Goal: Task Accomplishment & Management: Manage account settings

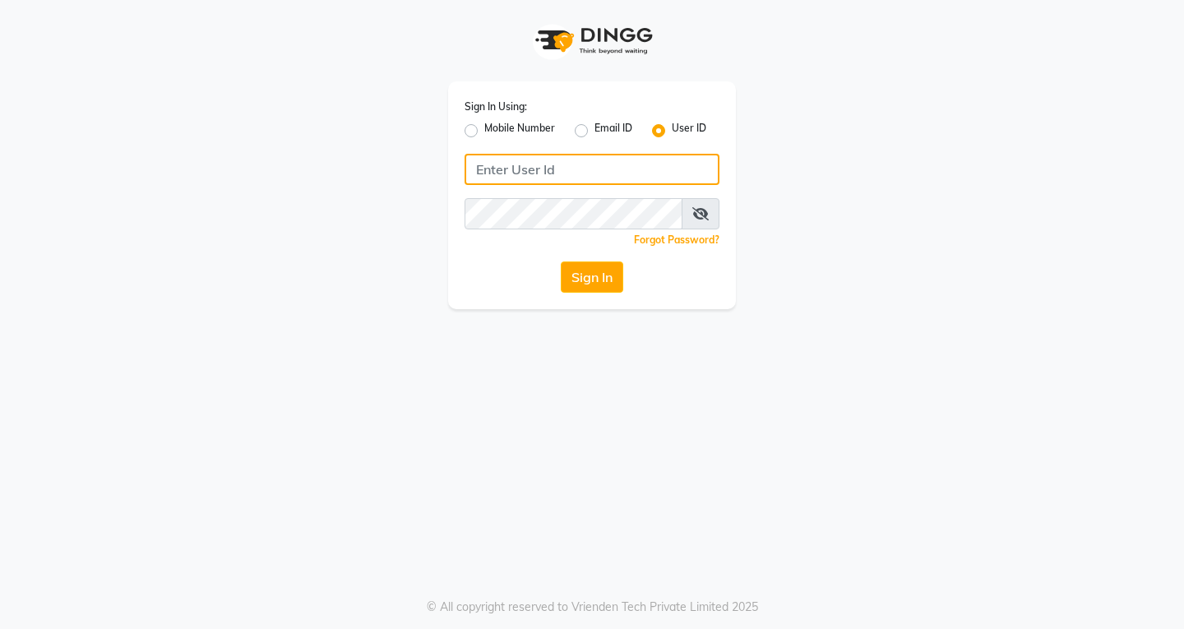
click at [530, 179] on input "Username" at bounding box center [592, 169] width 255 height 31
type input "naman"
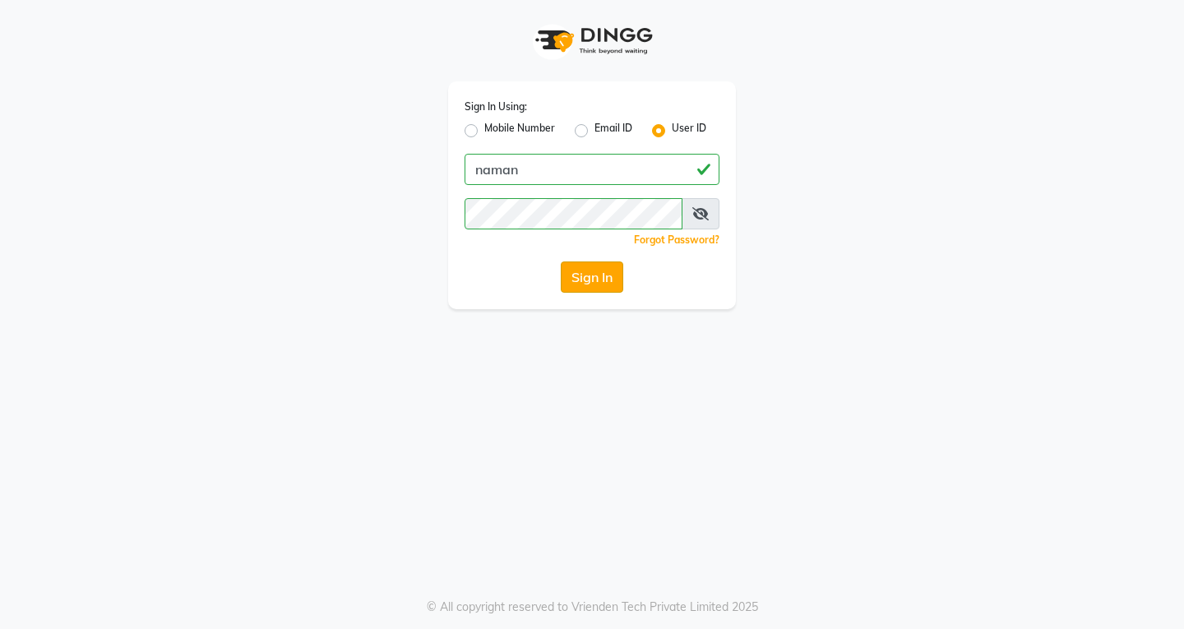
click at [594, 282] on button "Sign In" at bounding box center [592, 276] width 62 height 31
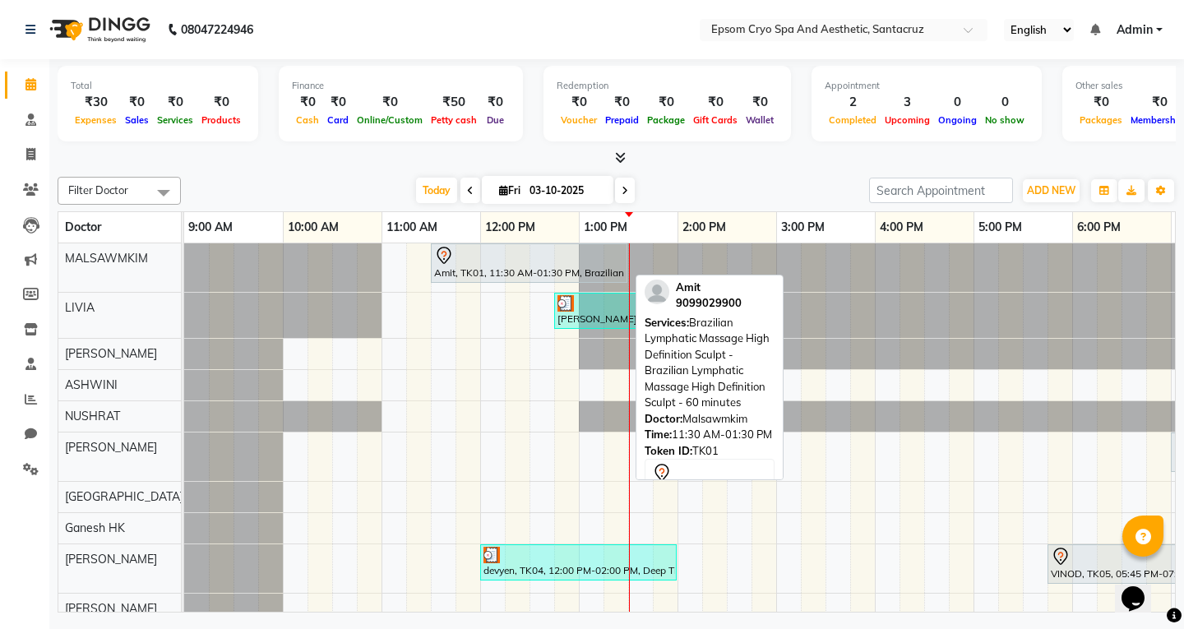
click at [503, 258] on div at bounding box center [529, 256] width 190 height 20
select select "7"
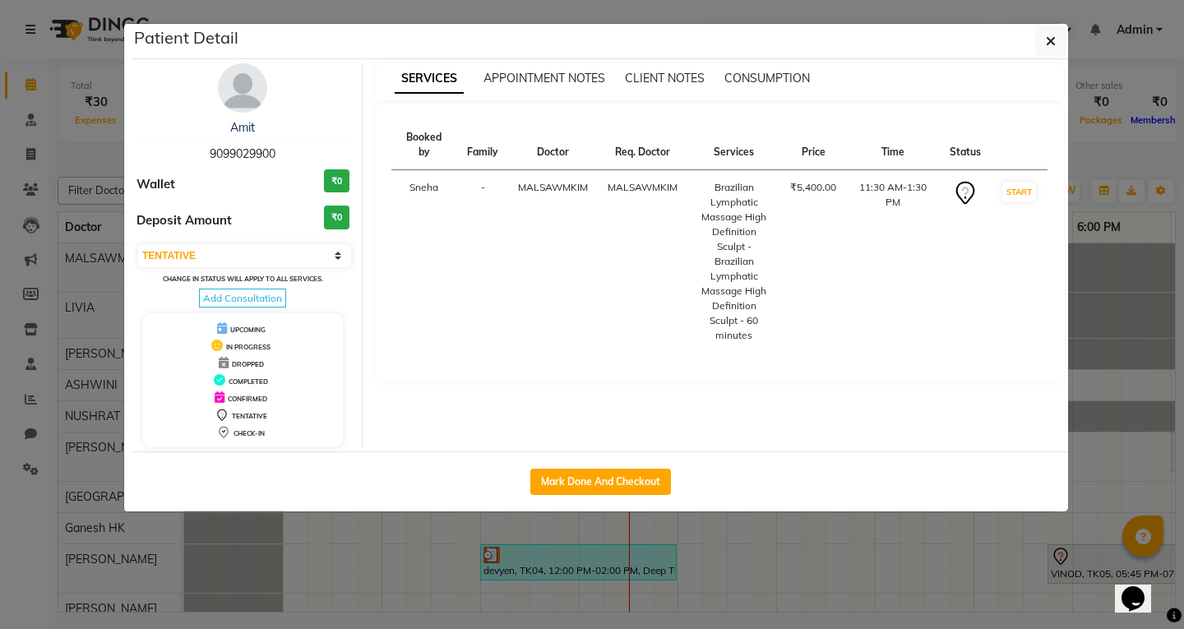
click at [225, 157] on span "9099029900" at bounding box center [243, 153] width 66 height 15
click at [1046, 42] on icon "button" at bounding box center [1051, 41] width 10 height 13
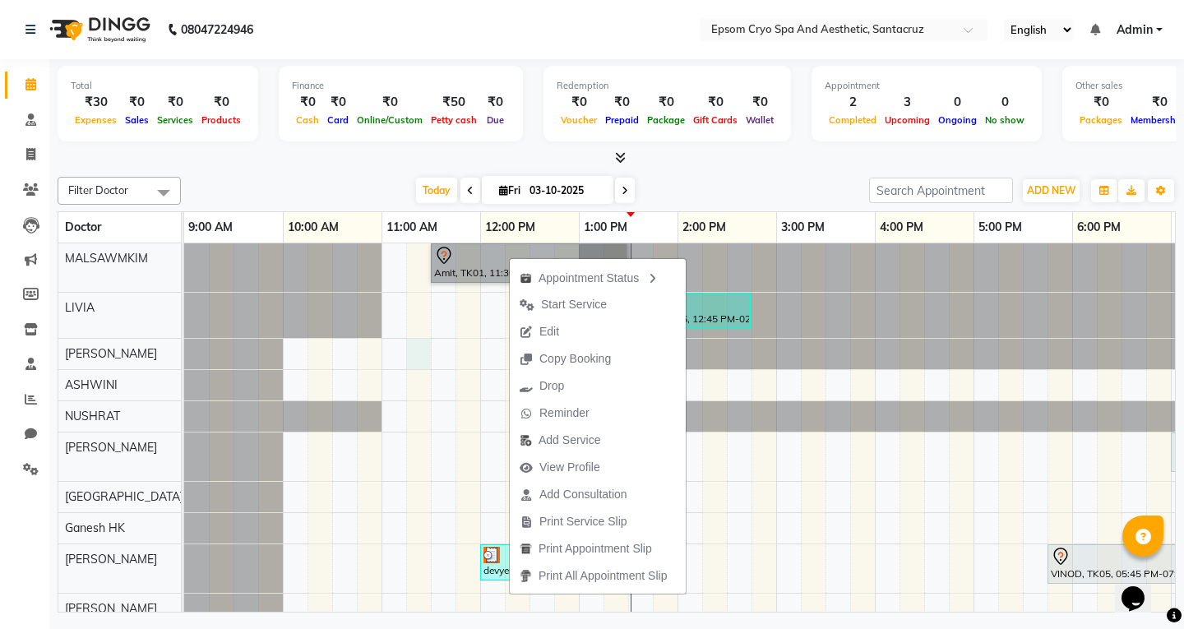
click at [410, 363] on div "Amit, TK01, 11:30 AM-01:30 PM, Brazilian [MEDICAL_DATA] High Definition Sculpt …" at bounding box center [874, 496] width 1381 height 506
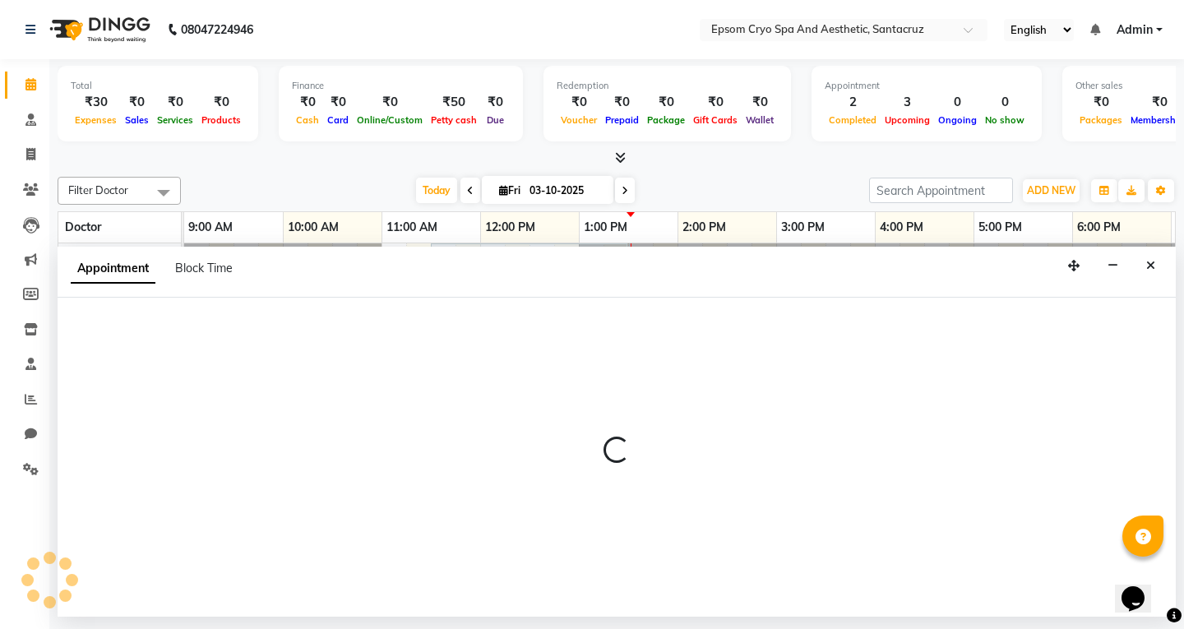
select select "72614"
select select "675"
select select "tentative"
